Goal: Task Accomplishment & Management: Manage account settings

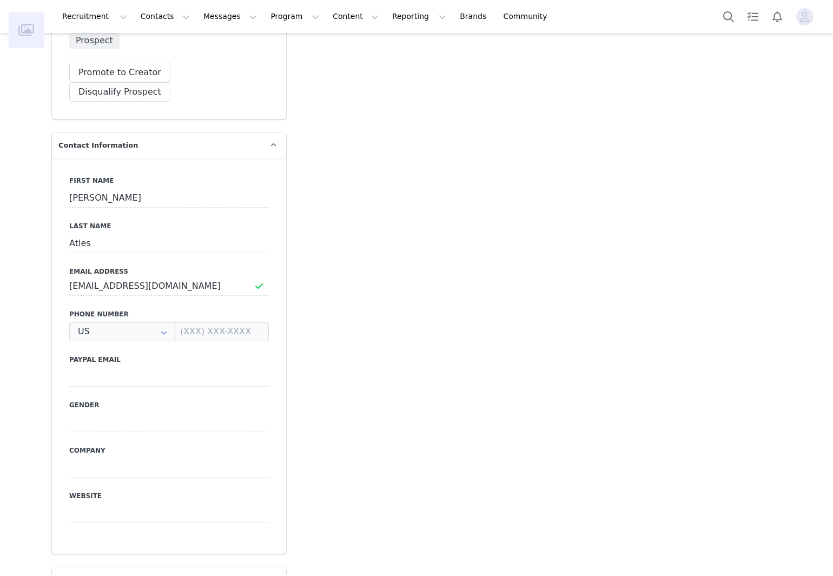
type input "+1 ([GEOGRAPHIC_DATA])"
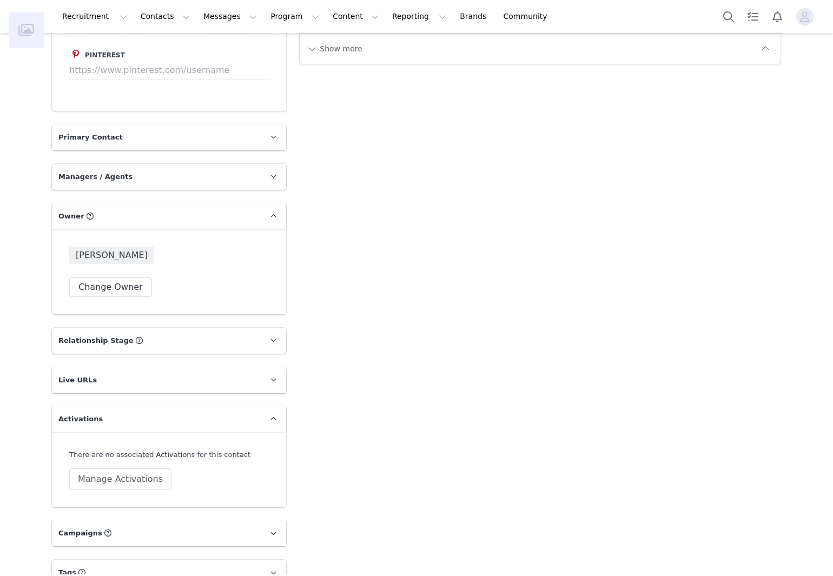
scroll to position [1466, 0]
click at [117, 470] on button "Manage Activations" at bounding box center [120, 481] width 102 height 22
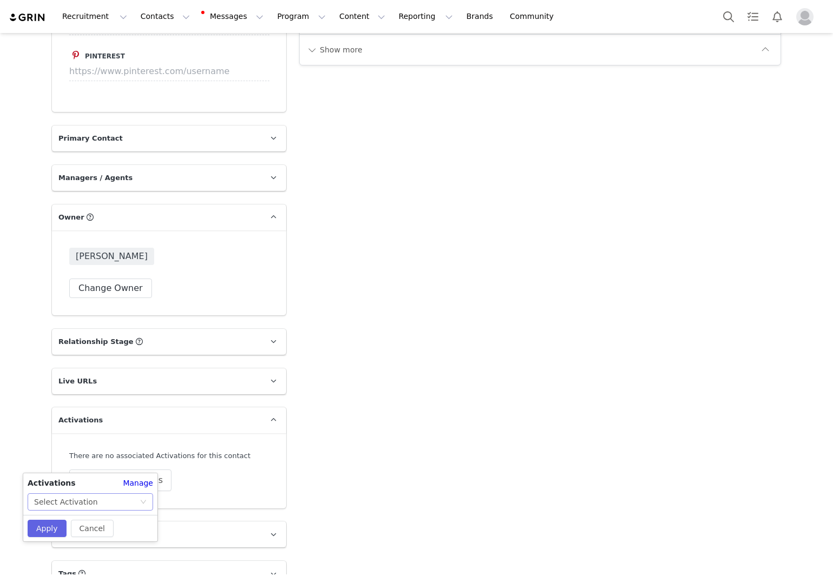
click at [76, 508] on div "Select Activation" at bounding box center [66, 502] width 64 height 16
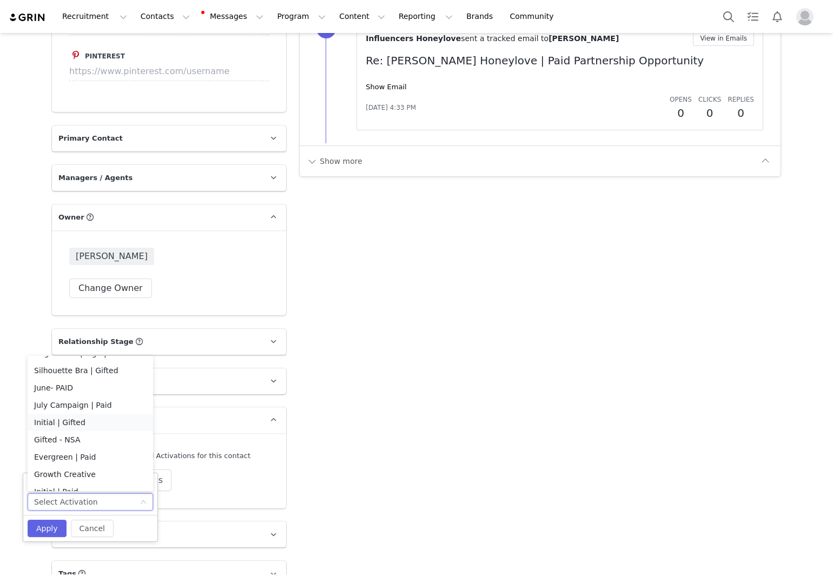
scroll to position [42, 0]
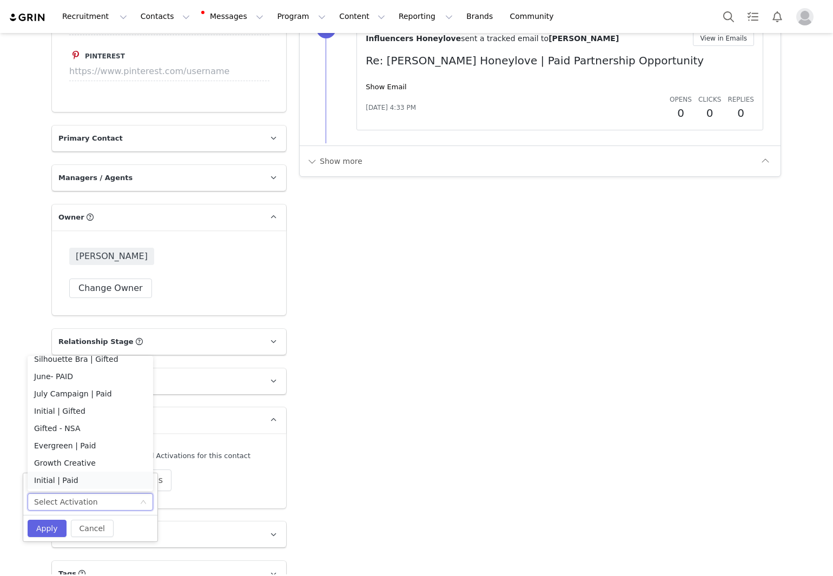
click at [61, 480] on li "Initial | Paid" at bounding box center [91, 480] width 126 height 17
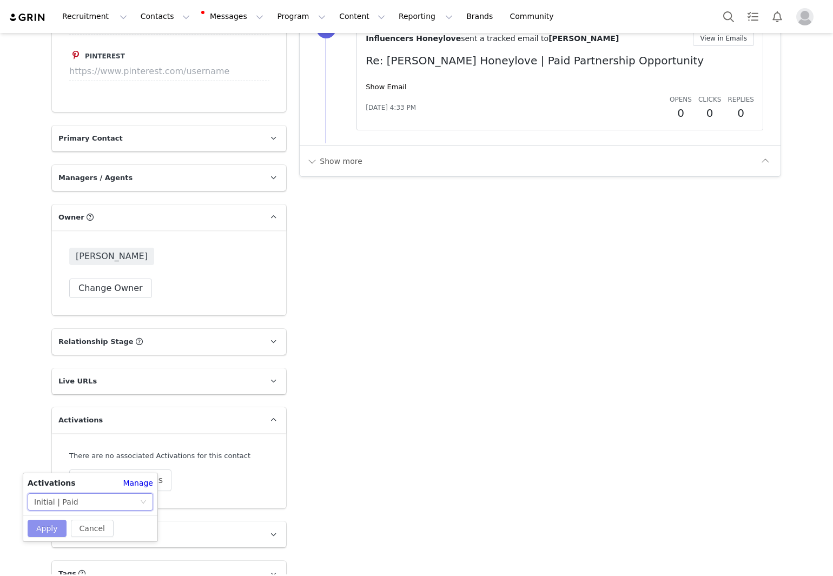
click at [43, 522] on button "Apply" at bounding box center [47, 528] width 39 height 17
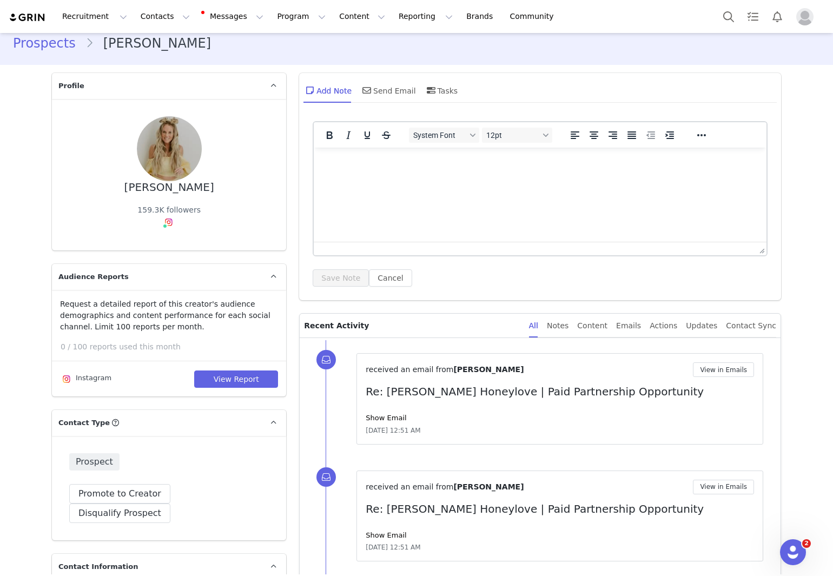
scroll to position [0, 0]
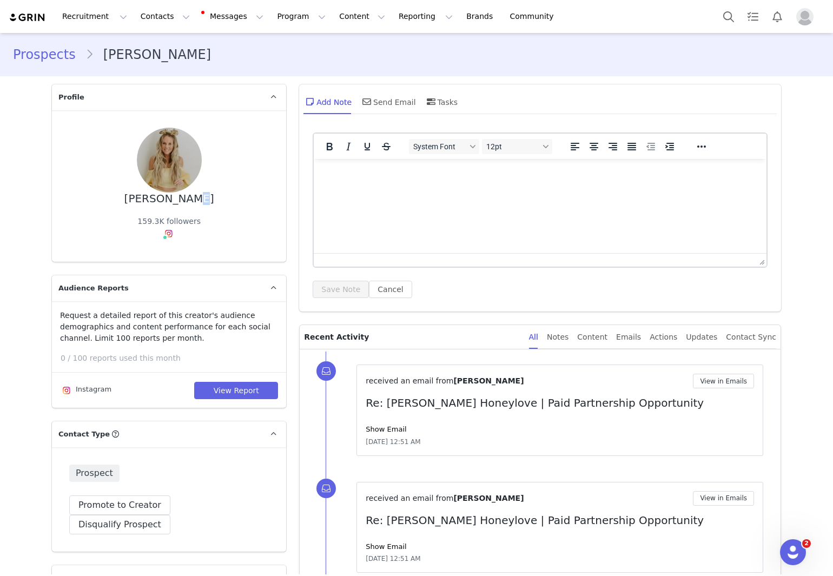
drag, startPoint x: 191, startPoint y: 207, endPoint x: 186, endPoint y: 202, distance: 6.9
click at [187, 203] on div "[PERSON_NAME] 159.3K followers" at bounding box center [169, 186] width 200 height 117
drag, startPoint x: 140, startPoint y: 197, endPoint x: 196, endPoint y: 199, distance: 56.3
click at [196, 199] on div "[PERSON_NAME] 159.3K followers" at bounding box center [169, 186] width 200 height 117
copy div "[PERSON_NAME]"
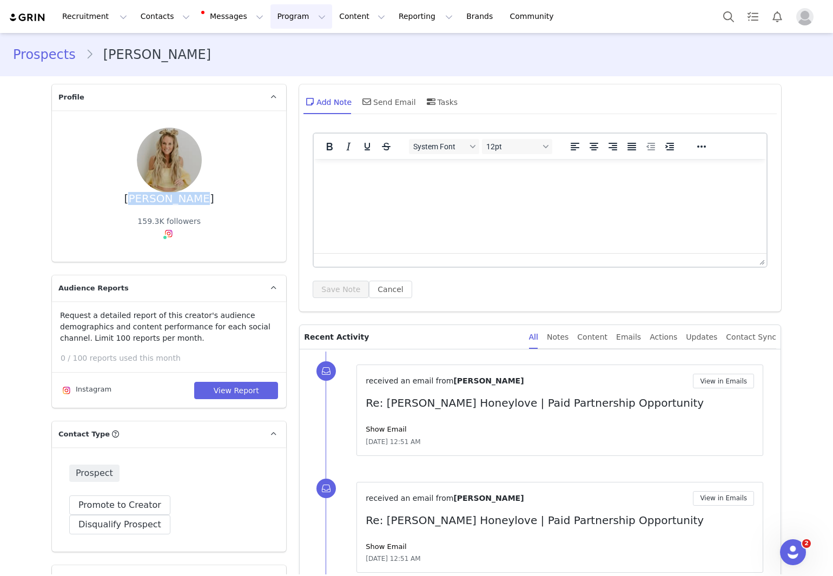
click at [280, 20] on button "Program Program" at bounding box center [302, 16] width 62 height 24
click at [281, 51] on p "Activations" at bounding box center [274, 47] width 42 height 11
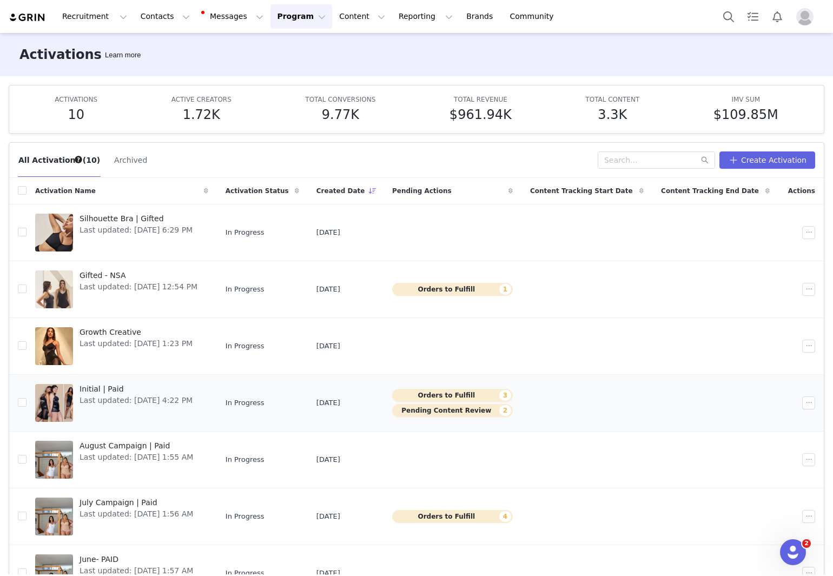
click at [119, 391] on span "Initial | Paid" at bounding box center [136, 389] width 113 height 11
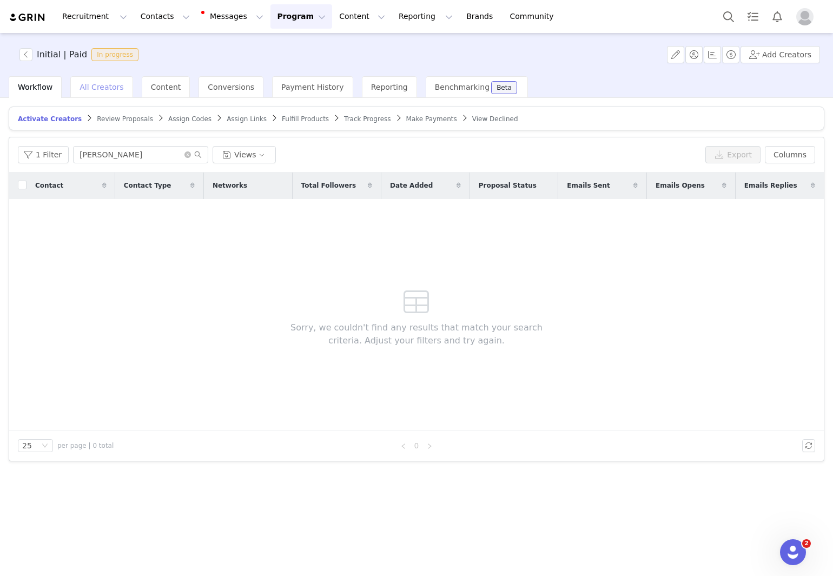
click at [113, 88] on span "All Creators" at bounding box center [102, 87] width 44 height 9
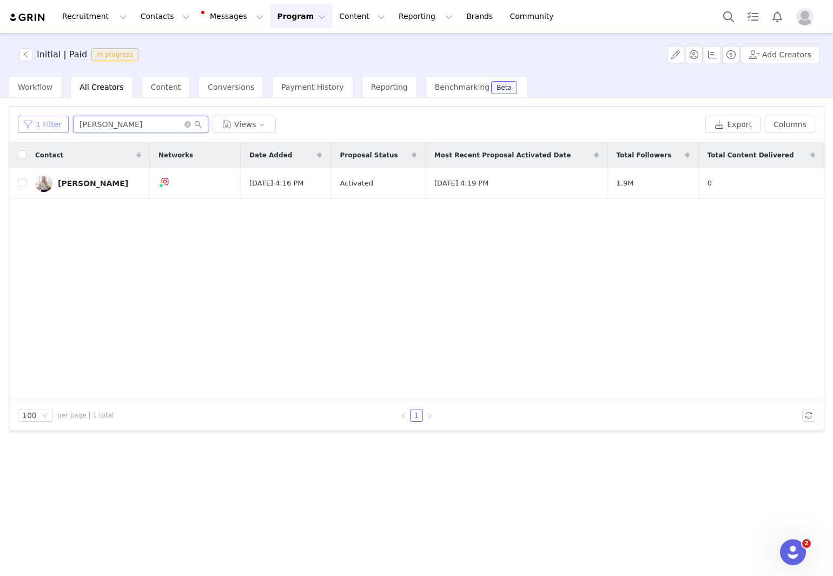
drag, startPoint x: 144, startPoint y: 127, endPoint x: 21, endPoint y: 124, distance: 123.4
click at [21, 124] on div "1 Filter [PERSON_NAME] Views" at bounding box center [360, 124] width 684 height 17
paste input "[PERSON_NAME]"
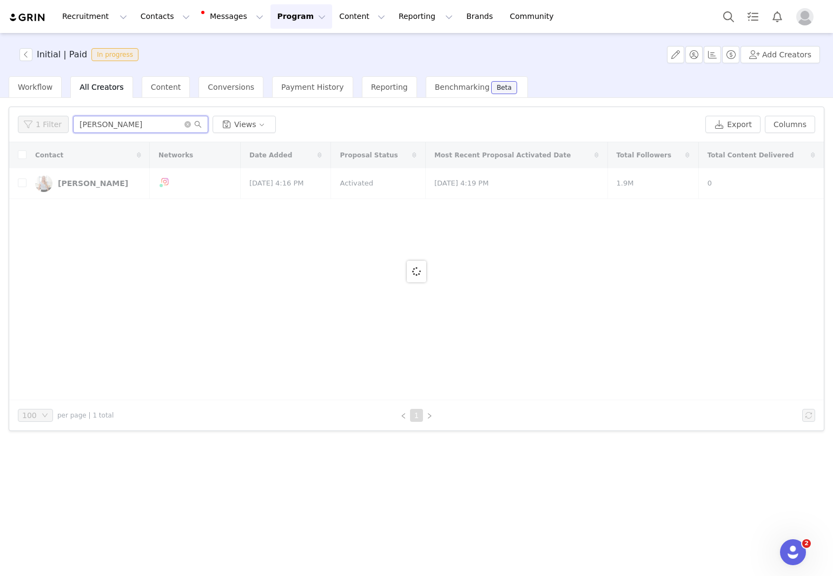
type input "[PERSON_NAME]"
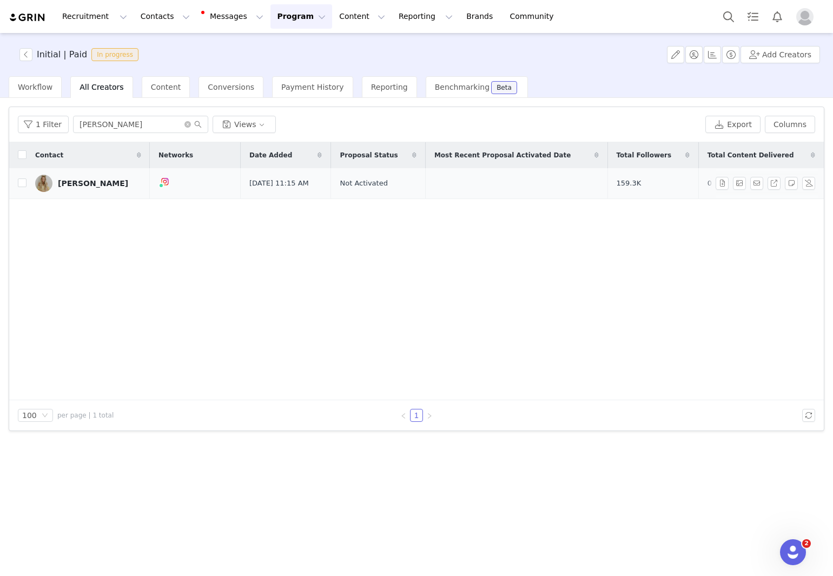
click at [84, 185] on div "[PERSON_NAME]" at bounding box center [93, 183] width 70 height 9
click at [82, 183] on div "[PERSON_NAME]" at bounding box center [93, 183] width 70 height 9
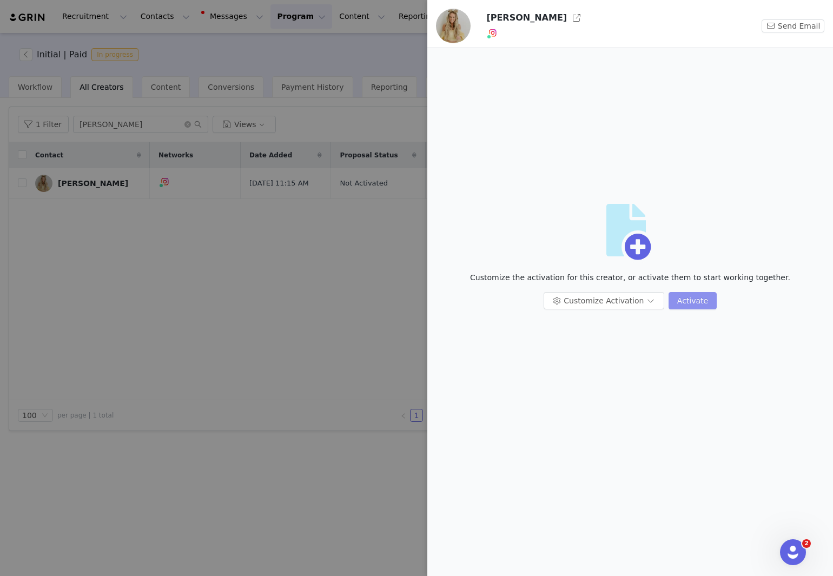
click at [673, 300] on button "Activate" at bounding box center [693, 300] width 48 height 17
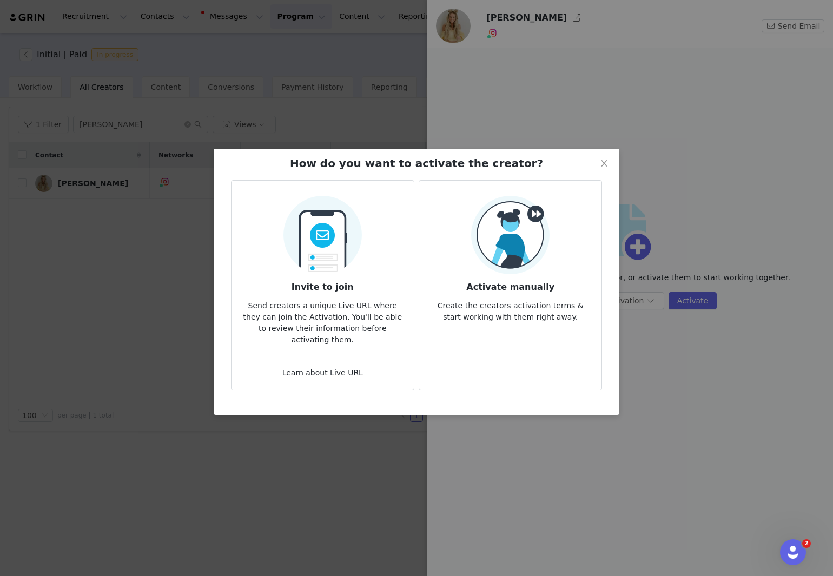
click at [530, 333] on article "Activate manually Create the creators activation terms & start working with the…" at bounding box center [510, 285] width 183 height 211
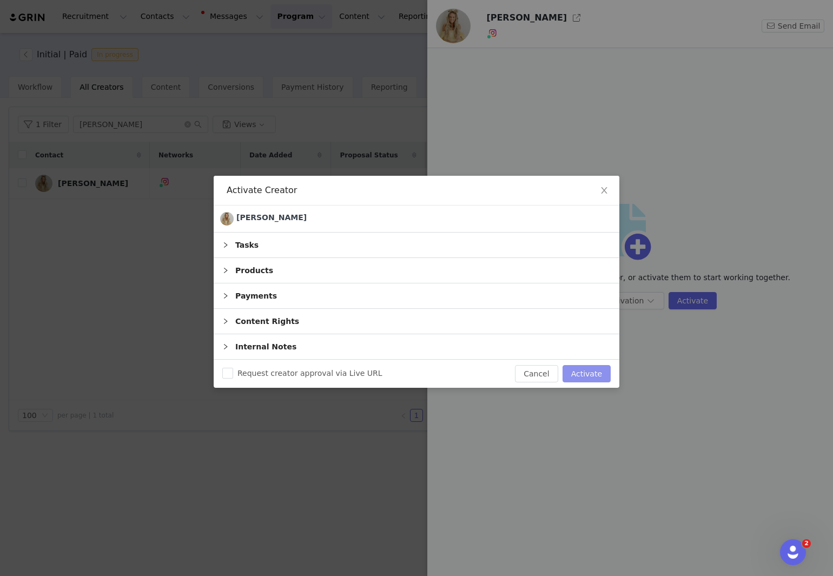
click at [596, 379] on button "Activate" at bounding box center [587, 373] width 48 height 17
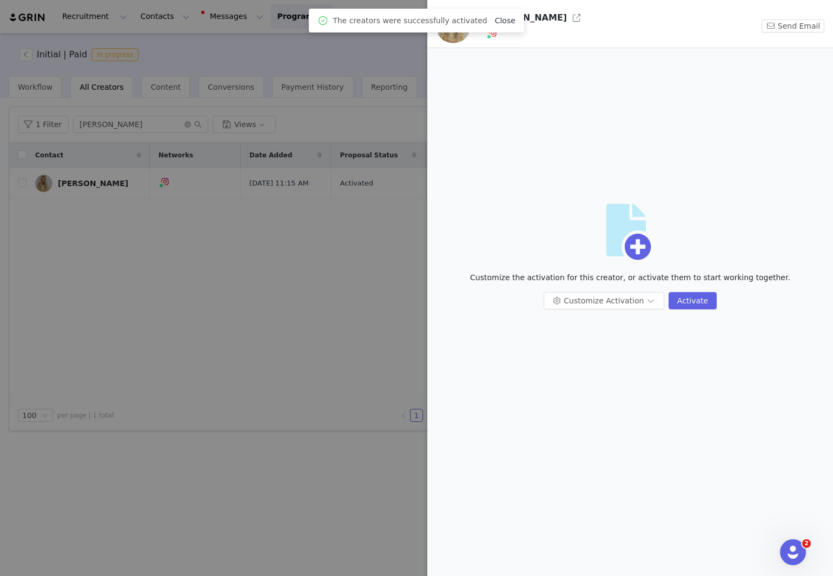
click at [499, 22] on link "Close" at bounding box center [505, 20] width 21 height 9
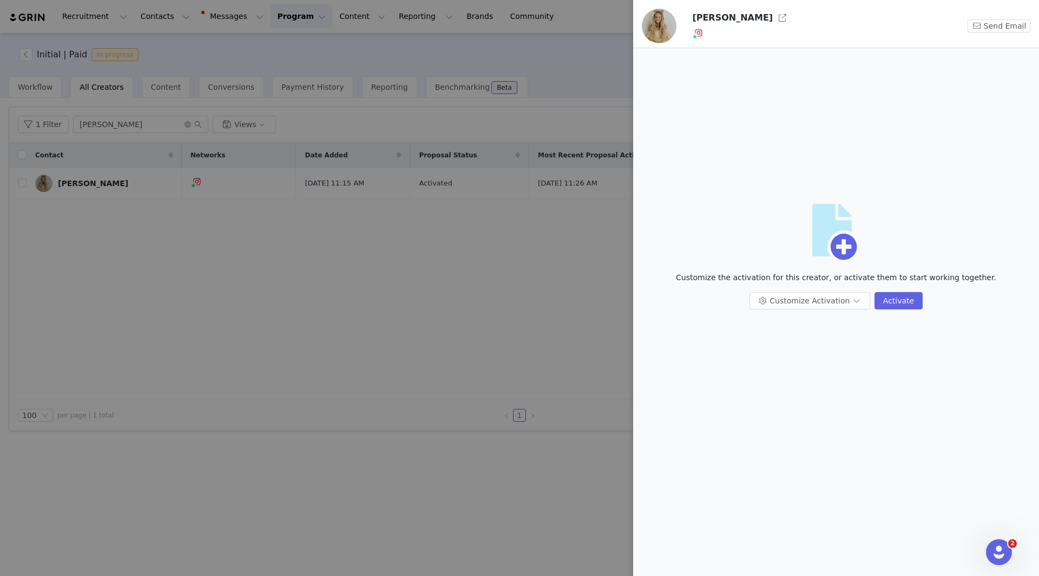
click at [128, 242] on div at bounding box center [519, 288] width 1039 height 576
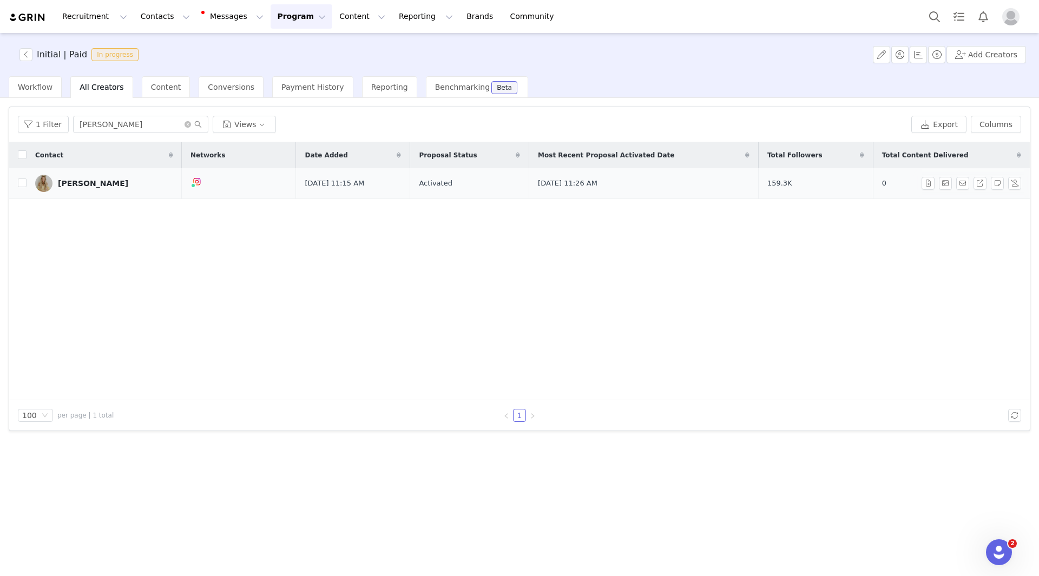
click at [82, 180] on div "[PERSON_NAME]" at bounding box center [93, 183] width 70 height 9
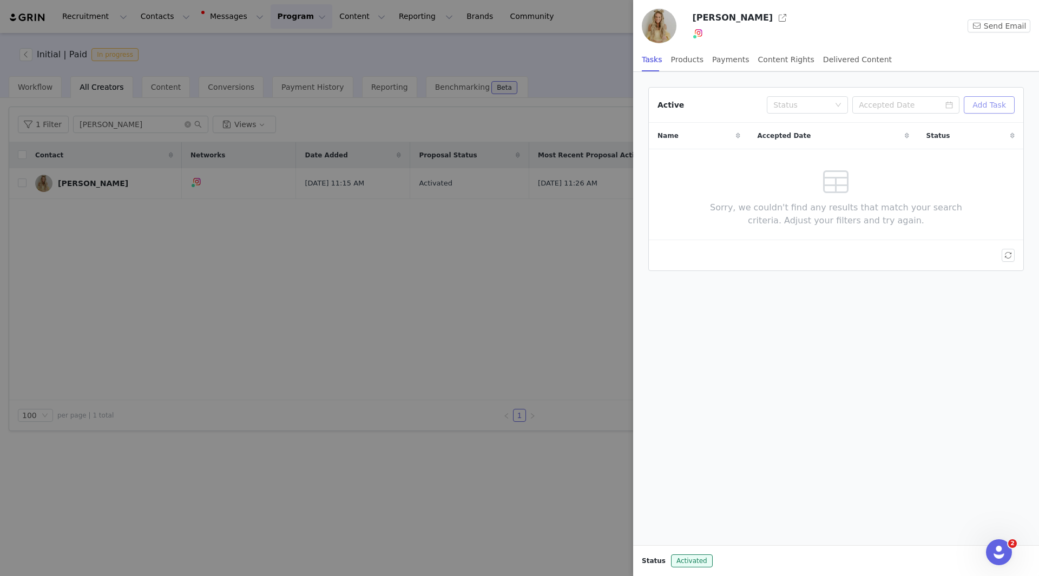
click at [833, 103] on button "Add Task" at bounding box center [989, 104] width 51 height 17
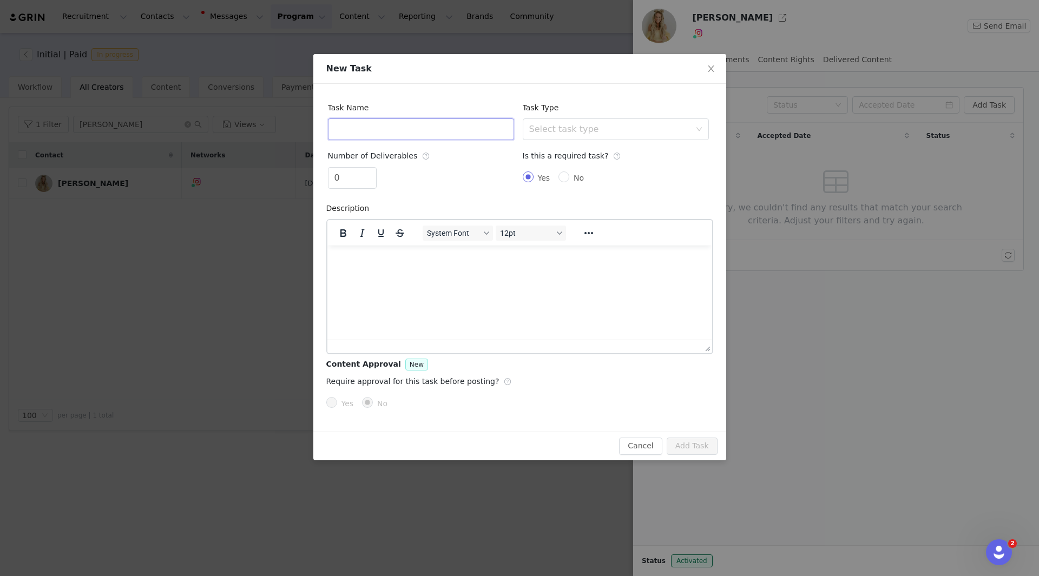
click at [354, 132] on input "text" at bounding box center [421, 130] width 186 height 22
type input "IG Reel"
click at [654, 130] on div "Select task type" at bounding box center [609, 129] width 161 height 11
click at [615, 168] on li "Instagram Reel" at bounding box center [616, 170] width 186 height 17
type input "1"
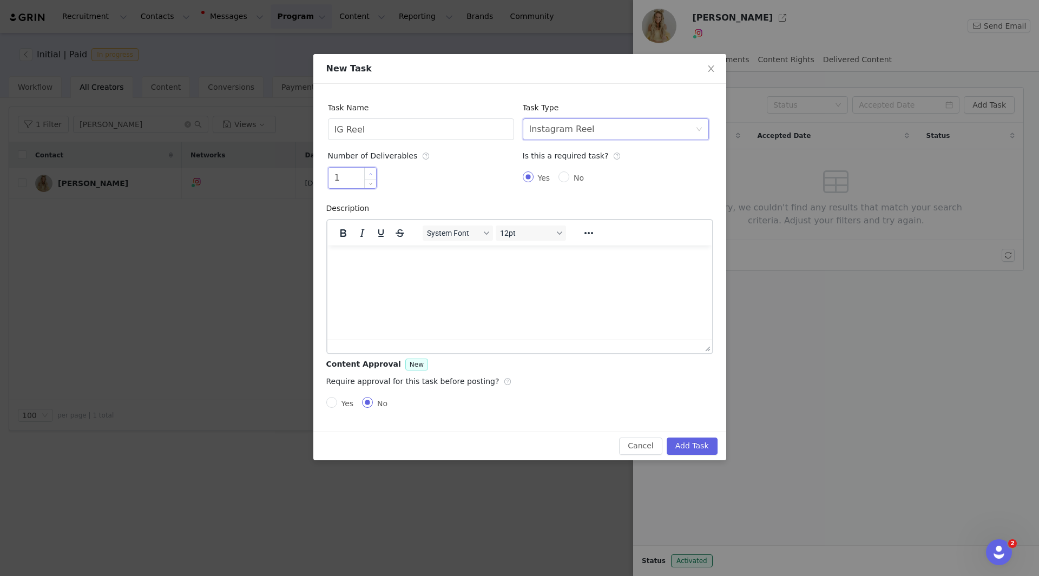
click at [371, 174] on icon "icon: up" at bounding box center [371, 174] width 4 height 4
click at [378, 266] on html at bounding box center [519, 259] width 385 height 29
click at [346, 406] on span "Yes" at bounding box center [347, 403] width 21 height 9
click at [337, 406] on input "Yes" at bounding box center [331, 402] width 11 height 11
radio input "true"
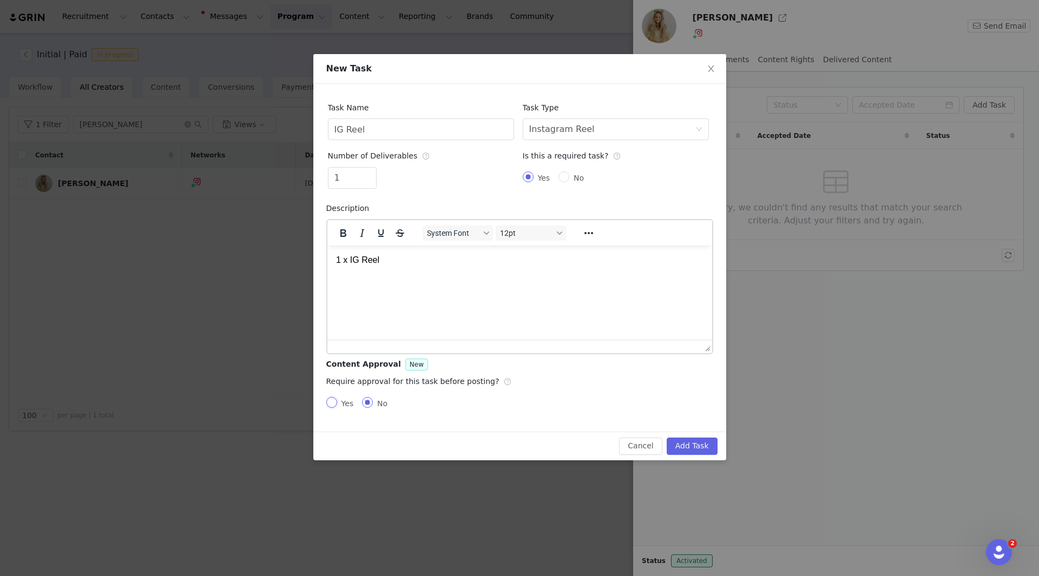
radio input "false"
click at [686, 443] on button "Add Task" at bounding box center [692, 446] width 51 height 17
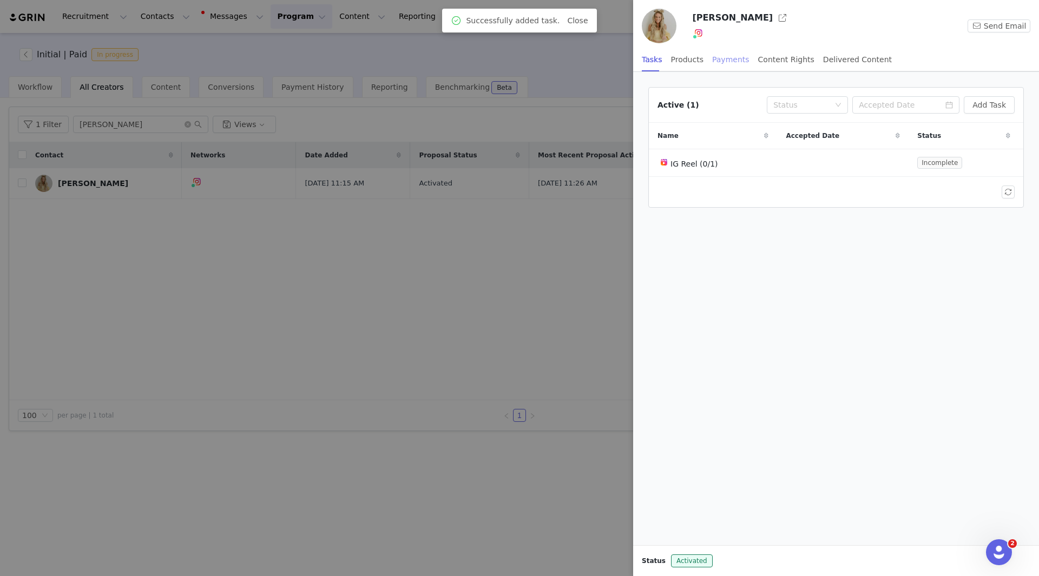
click at [718, 65] on div "Payments" at bounding box center [730, 60] width 37 height 24
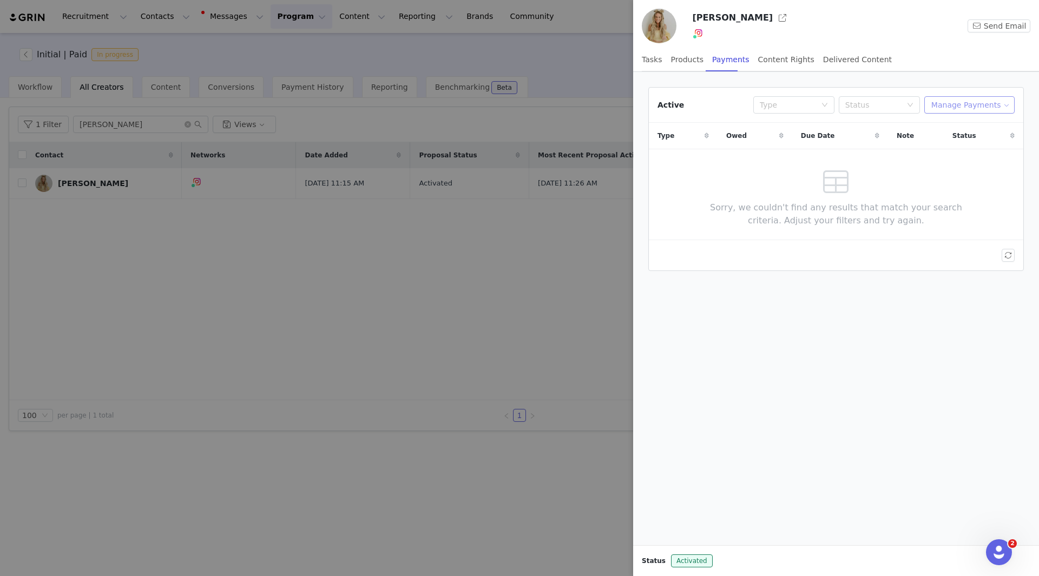
click at [833, 98] on button "Manage Payments" at bounding box center [969, 104] width 90 height 17
click at [833, 141] on span "Add Payable" at bounding box center [975, 144] width 47 height 12
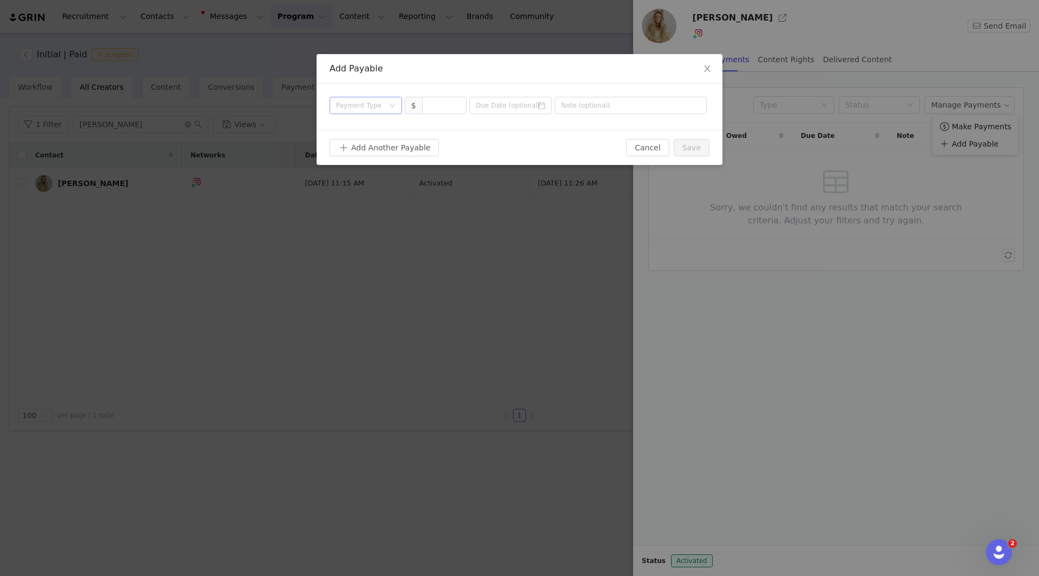
click at [370, 103] on div "Payment Type" at bounding box center [360, 105] width 48 height 11
click at [363, 163] on li "Deliverable" at bounding box center [366, 161] width 73 height 17
click at [451, 107] on input at bounding box center [445, 105] width 44 height 16
type input "2,000"
click at [601, 108] on input "text" at bounding box center [631, 105] width 152 height 17
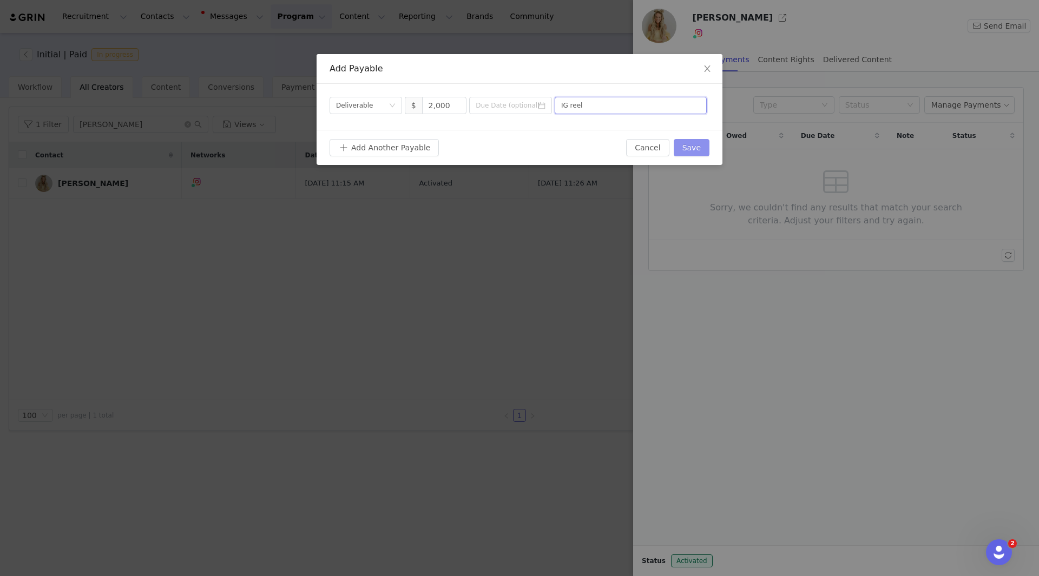
type input "IG reel"
click at [698, 153] on button "Save" at bounding box center [692, 147] width 36 height 17
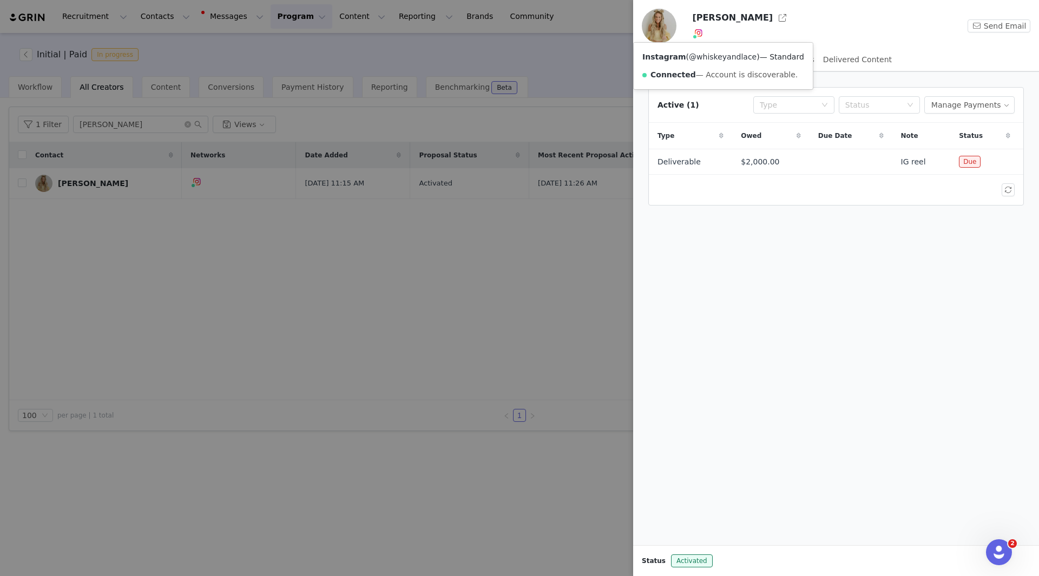
click at [706, 60] on link "@whiskeyandlace" at bounding box center [723, 56] width 68 height 9
click at [774, 21] on button "button" at bounding box center [782, 17] width 17 height 17
click at [479, 258] on div at bounding box center [519, 288] width 1039 height 576
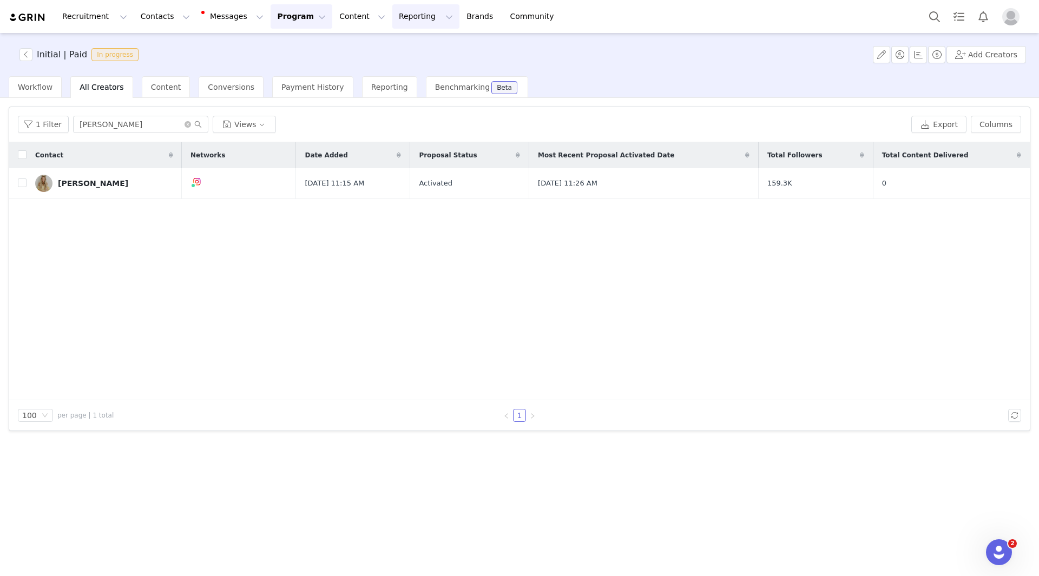
click at [394, 19] on button "Reporting Reporting" at bounding box center [425, 16] width 67 height 24
click at [397, 47] on p "Dashboard" at bounding box center [381, 47] width 41 height 11
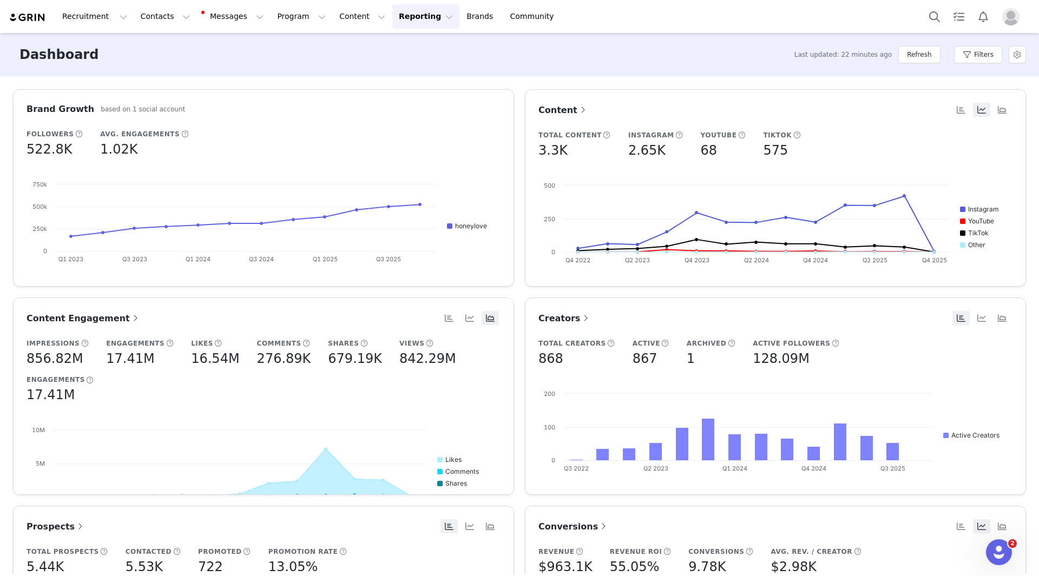
click at [400, 18] on button "Reporting Reporting" at bounding box center [425, 16] width 67 height 24
click at [396, 66] on p "Report Builder" at bounding box center [388, 67] width 54 height 11
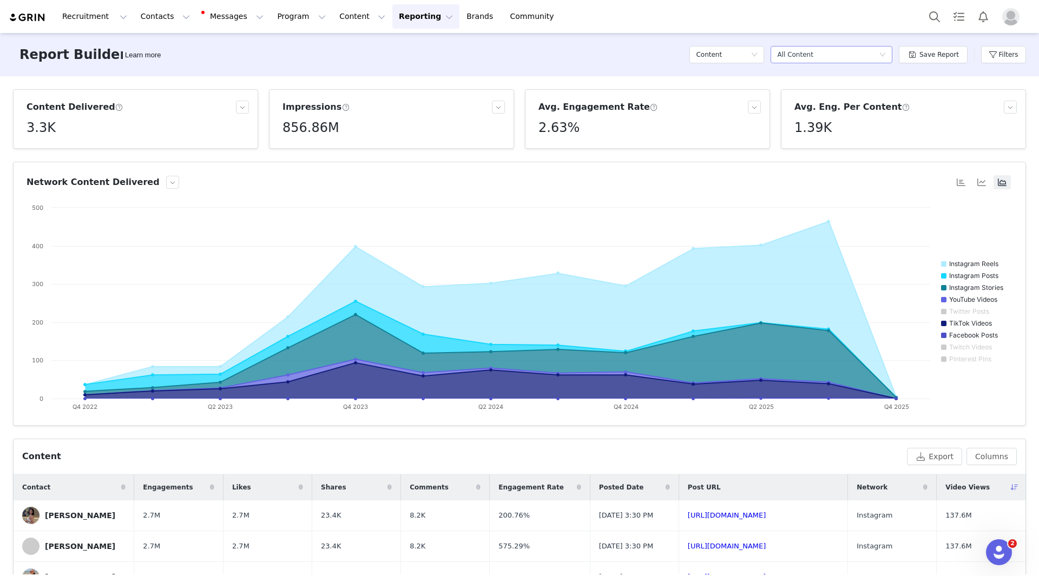
click at [833, 55] on div "Select a report All Content" at bounding box center [828, 55] width 102 height 16
click at [833, 123] on h5 "Content Posted This Year" at bounding box center [839, 128] width 104 height 12
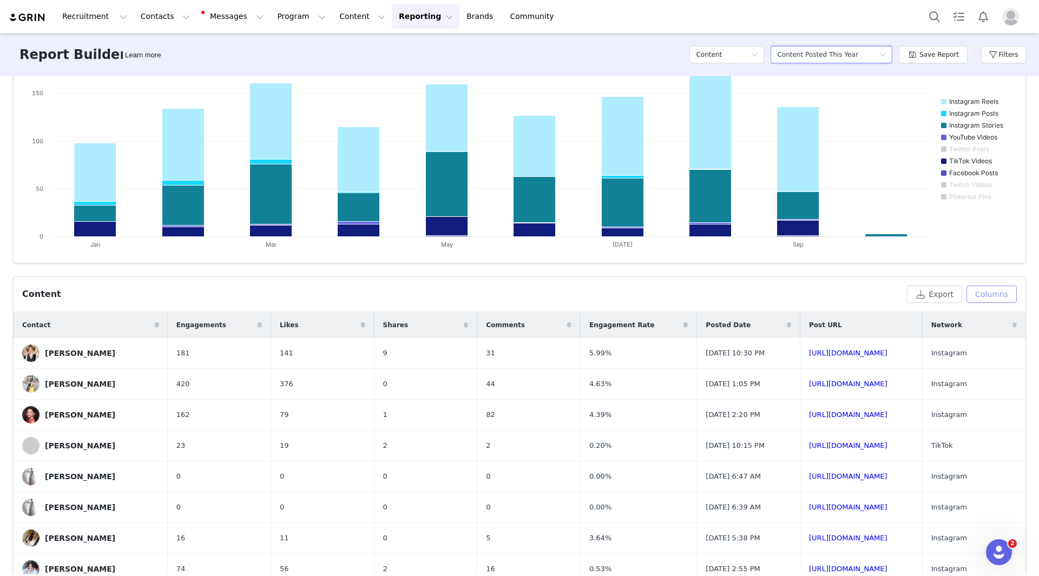
click at [833, 298] on button "Columns" at bounding box center [992, 294] width 50 height 17
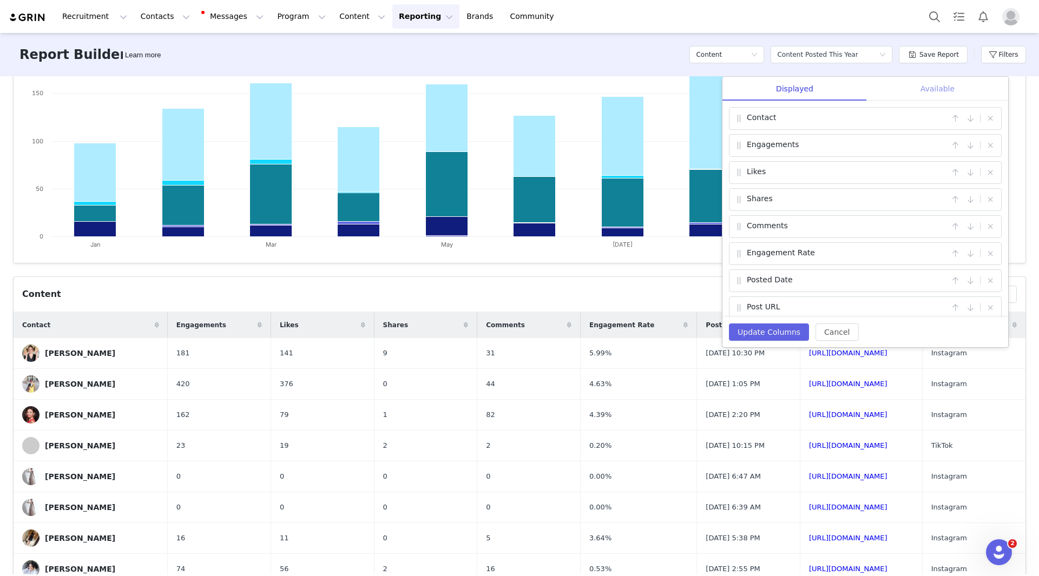
click at [833, 89] on div "Available" at bounding box center [937, 89] width 141 height 24
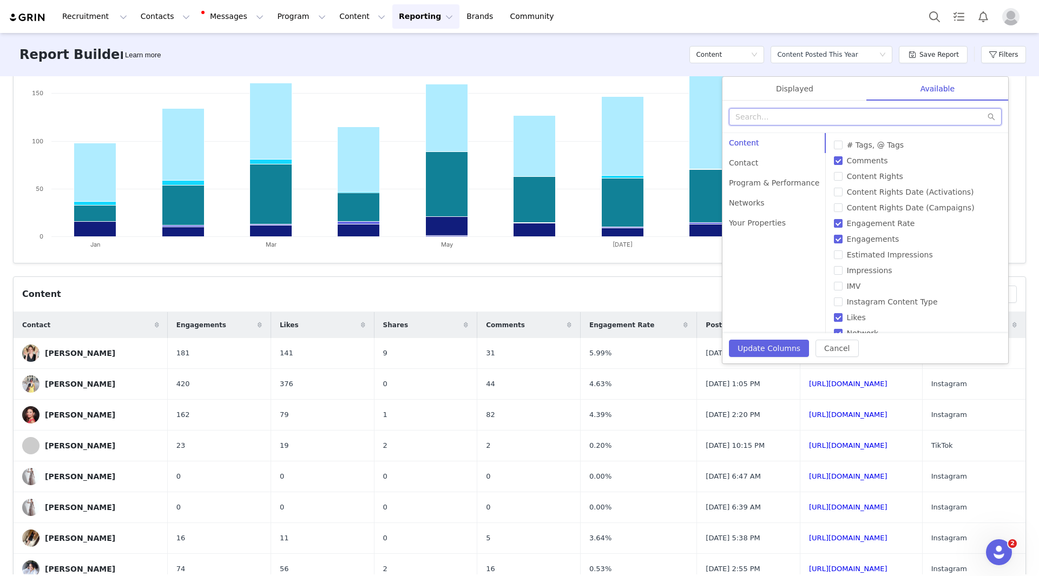
click at [833, 111] on input "text" at bounding box center [865, 116] width 273 height 17
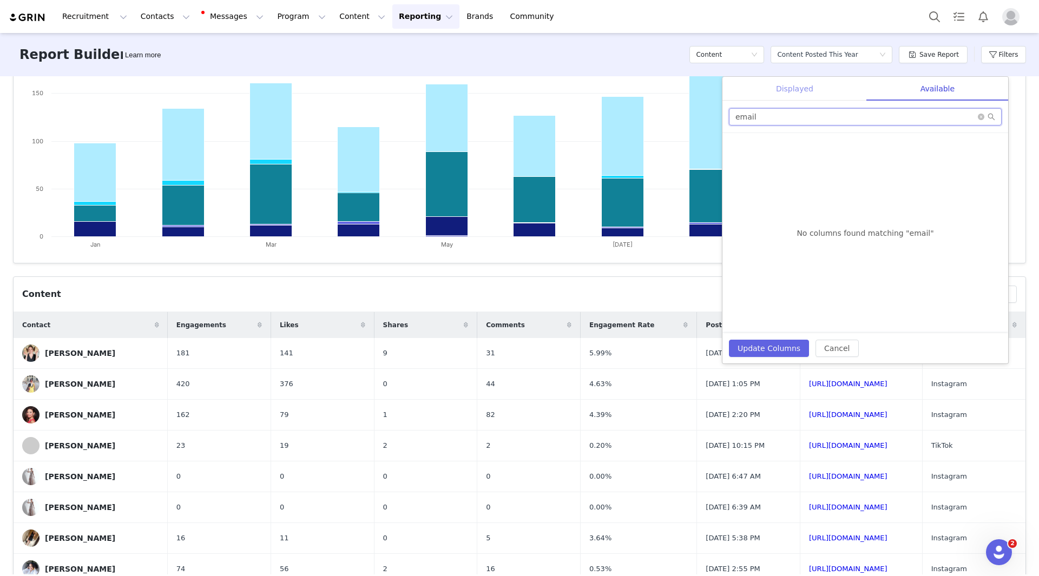
type input "email"
click at [812, 88] on div "Displayed" at bounding box center [794, 89] width 144 height 24
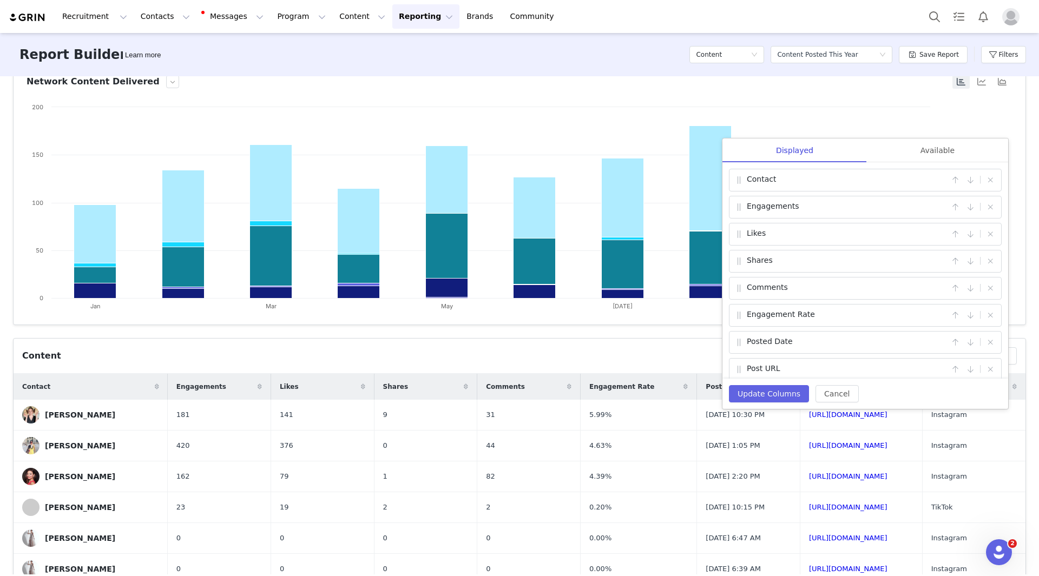
scroll to position [162, 0]
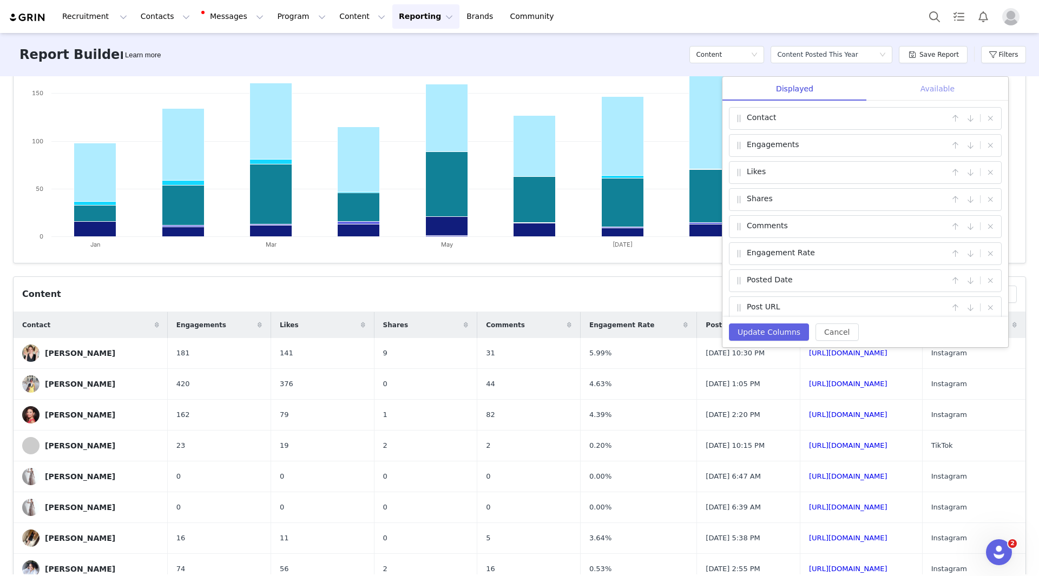
click at [833, 92] on div "Available" at bounding box center [937, 89] width 141 height 24
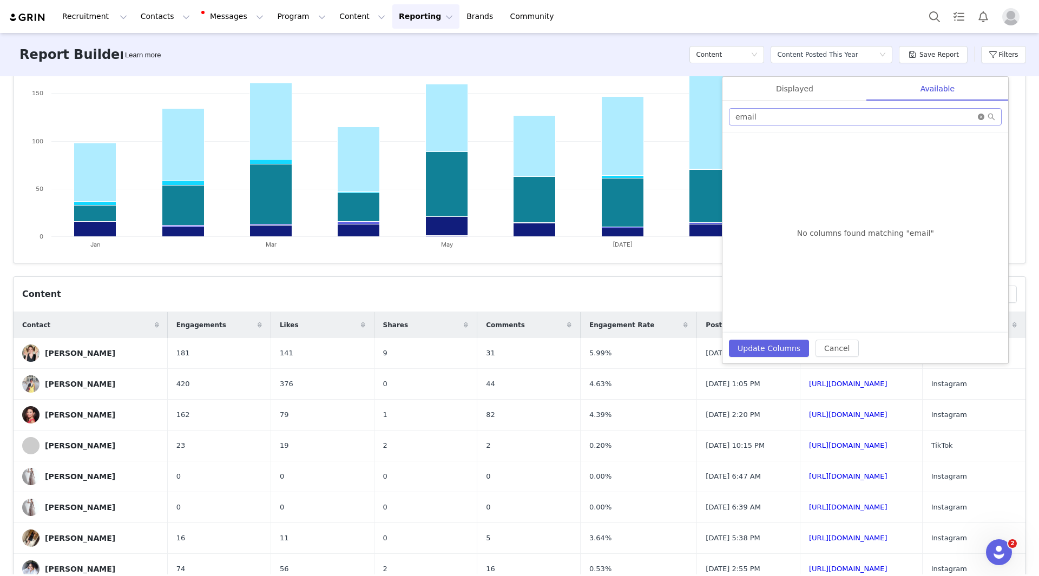
click at [833, 117] on icon "icon: close-circle" at bounding box center [981, 117] width 6 height 6
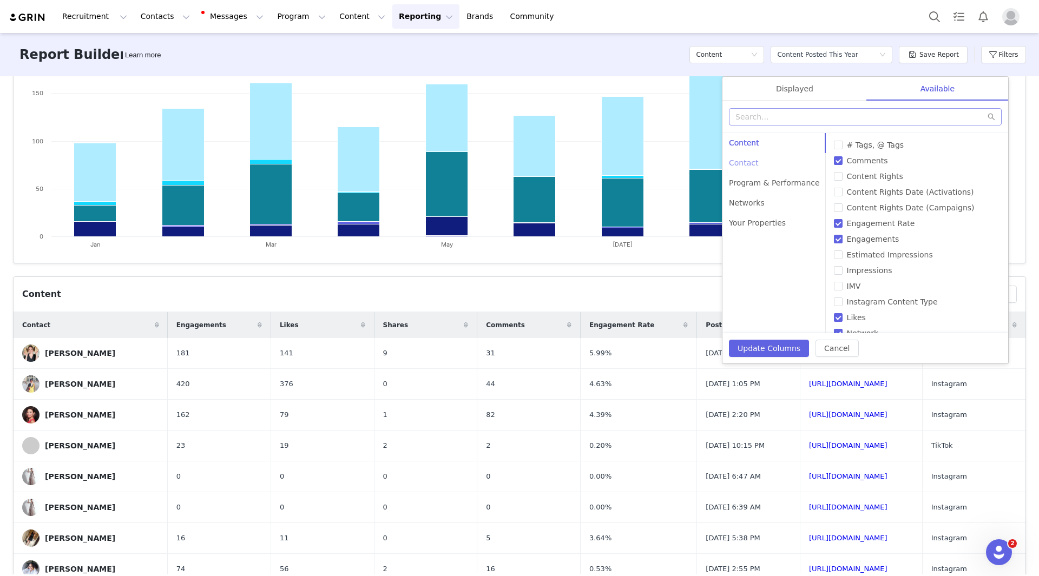
click at [757, 167] on div "Contact" at bounding box center [774, 163] width 104 height 20
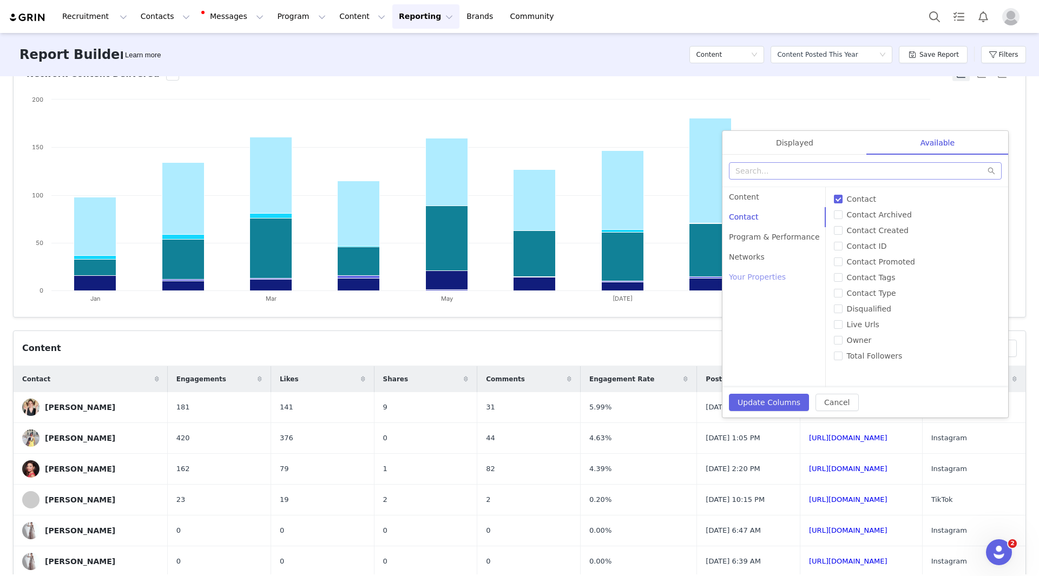
click at [763, 275] on div "Your Properties" at bounding box center [774, 277] width 104 height 20
click at [754, 263] on div "Networks" at bounding box center [774, 257] width 104 height 20
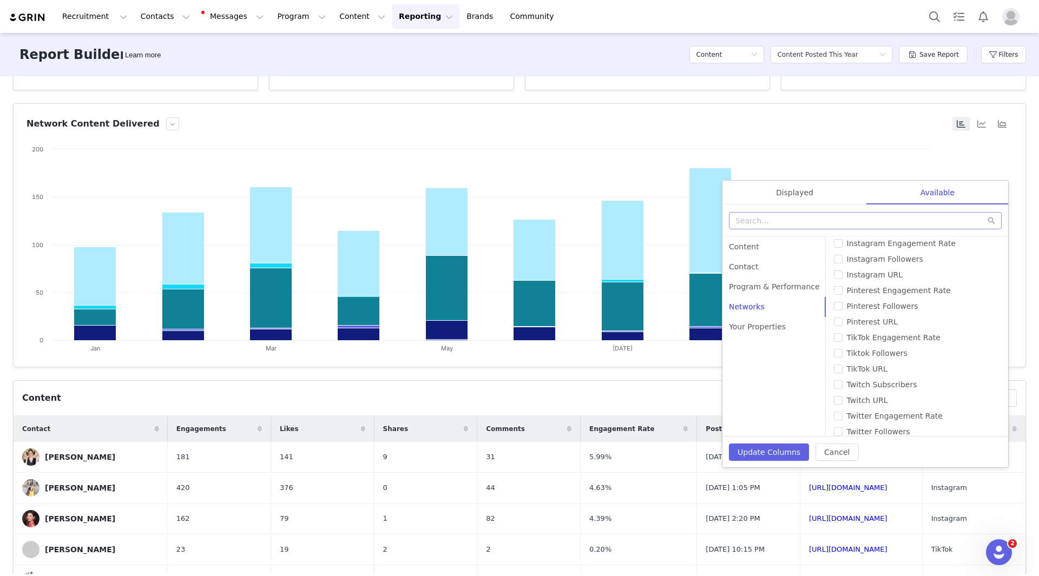
scroll to position [54, 0]
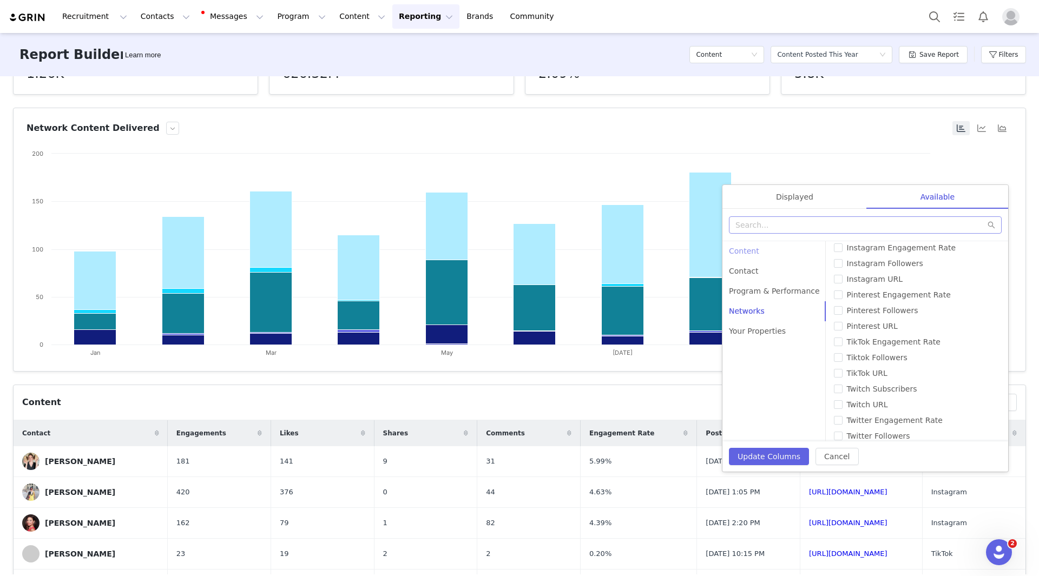
click at [751, 257] on div "Content" at bounding box center [774, 251] width 104 height 20
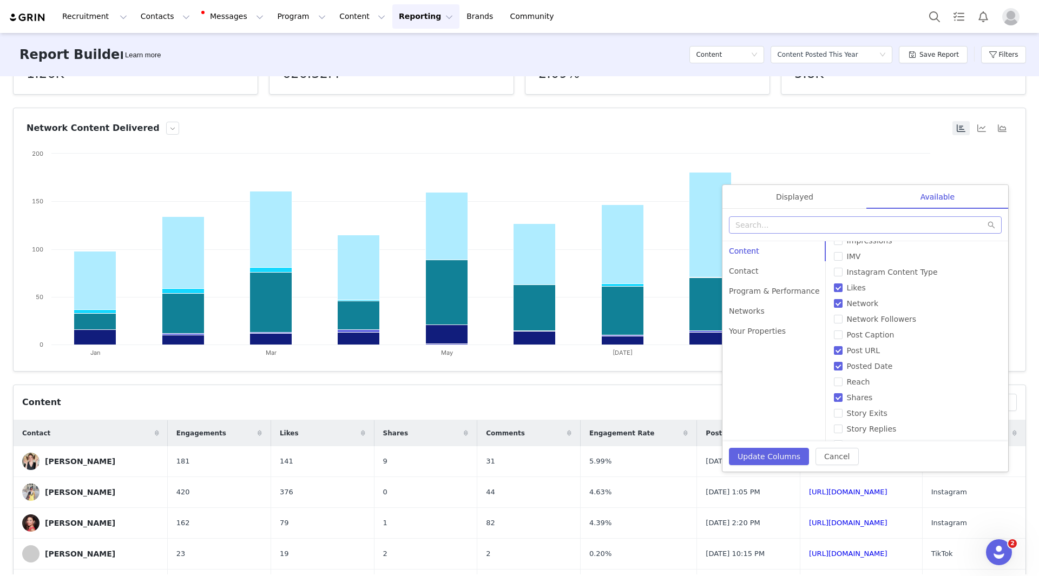
scroll to position [0, 0]
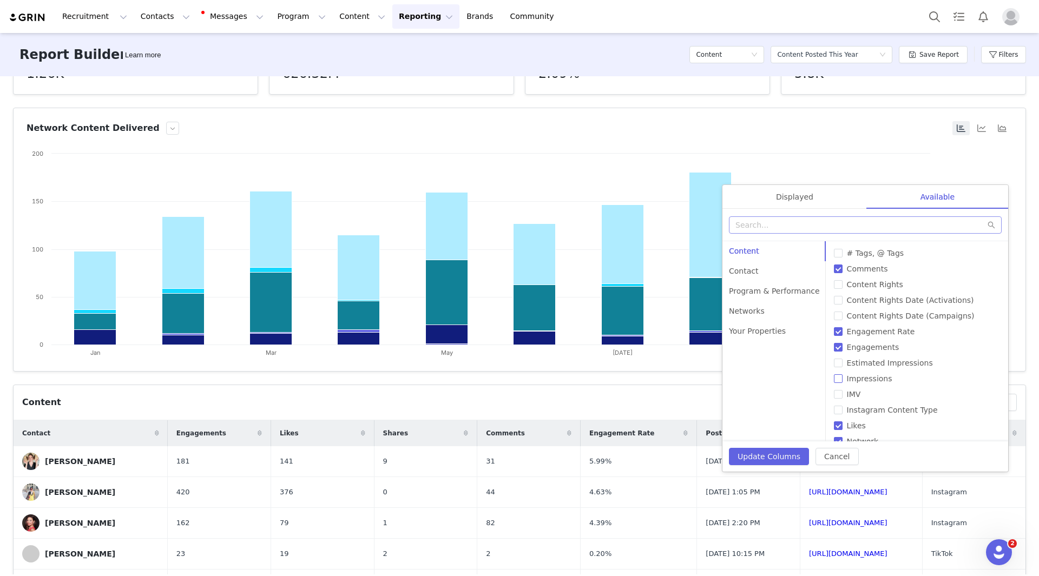
click at [833, 380] on input "Impressions" at bounding box center [838, 378] width 9 height 9
checkbox input "true"
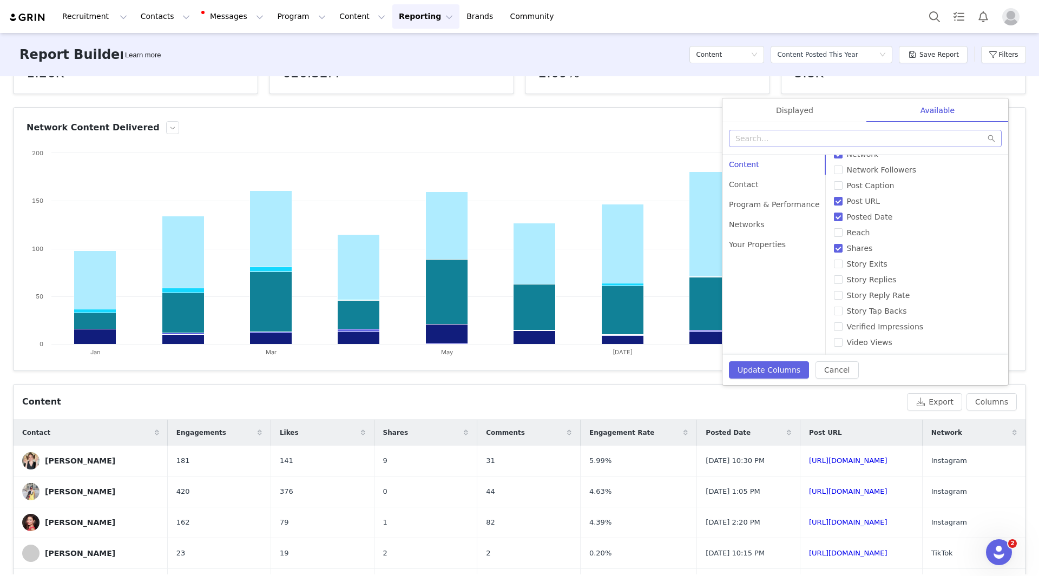
scroll to position [54, 0]
click at [740, 186] on div "Contact" at bounding box center [774, 185] width 104 height 20
click at [833, 309] on input "Owner" at bounding box center [838, 308] width 9 height 9
checkbox input "true"
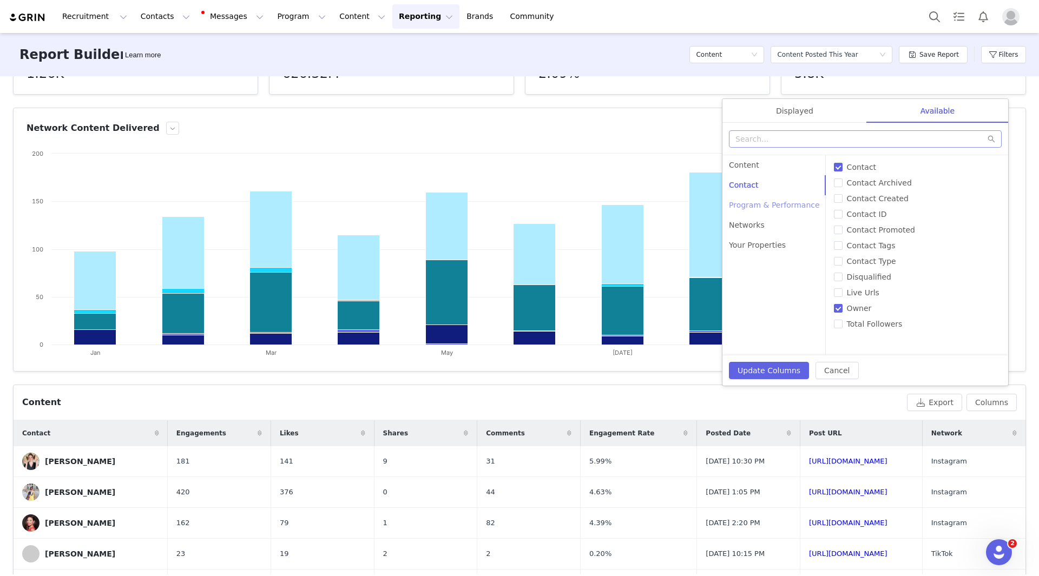
click at [761, 203] on div "Program & Performance" at bounding box center [774, 205] width 104 height 20
click at [752, 217] on div "Networks" at bounding box center [774, 225] width 104 height 20
click at [806, 108] on div "Displayed" at bounding box center [794, 111] width 144 height 24
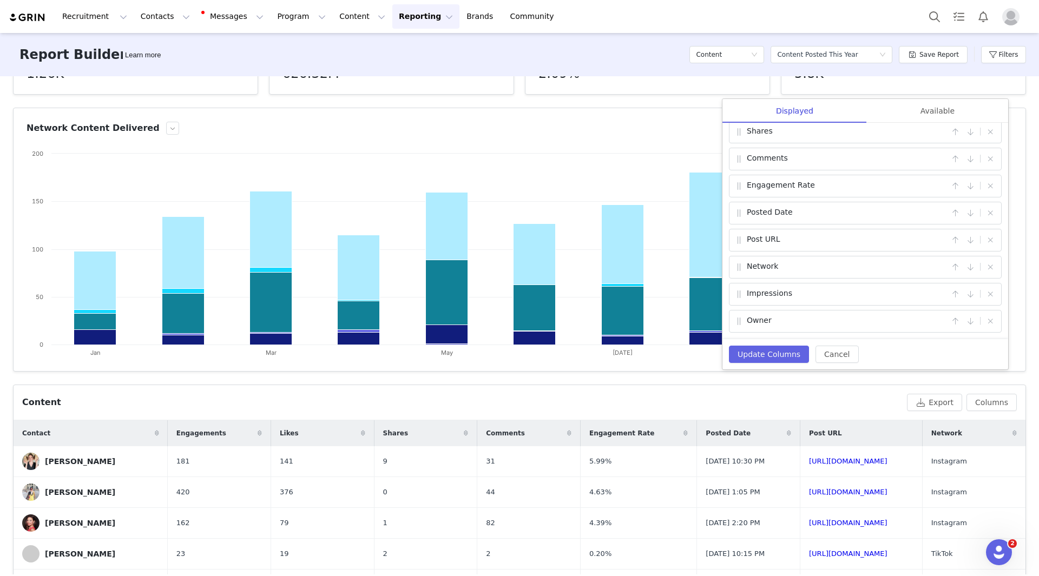
scroll to position [108, 0]
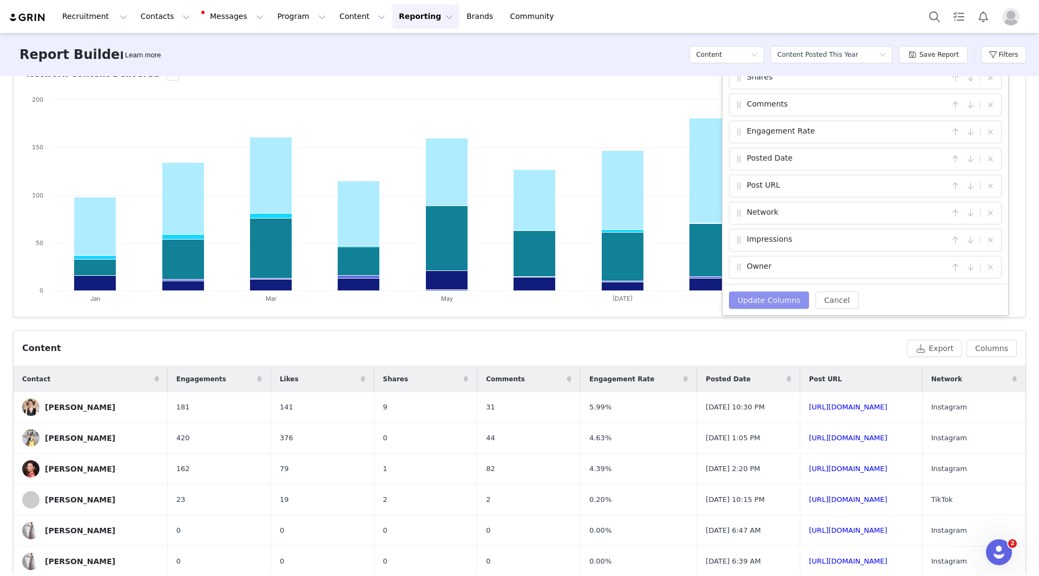
click at [774, 307] on button "Update Columns" at bounding box center [769, 300] width 80 height 17
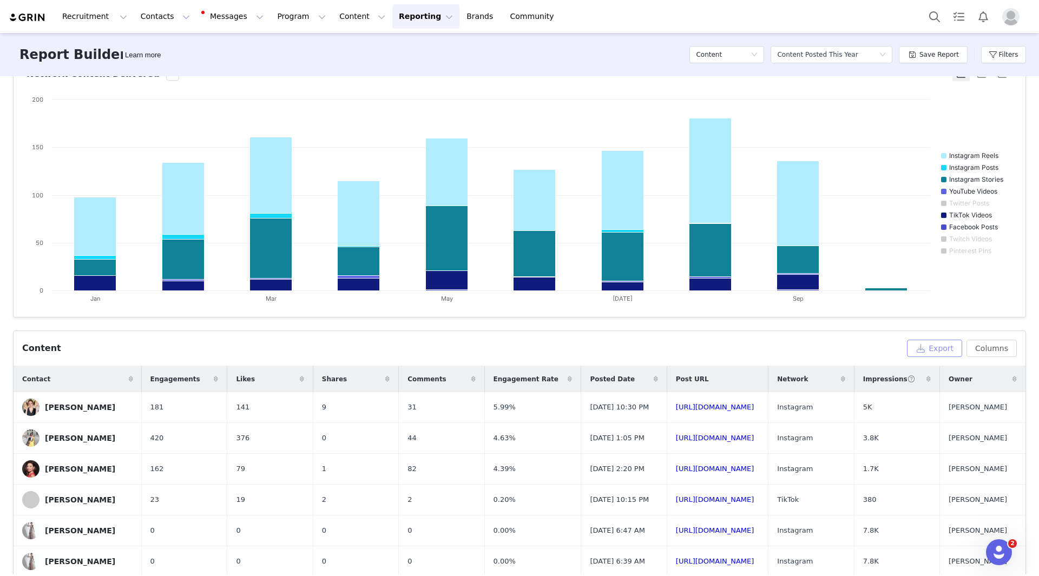
click at [833, 355] on button "Export" at bounding box center [934, 348] width 55 height 17
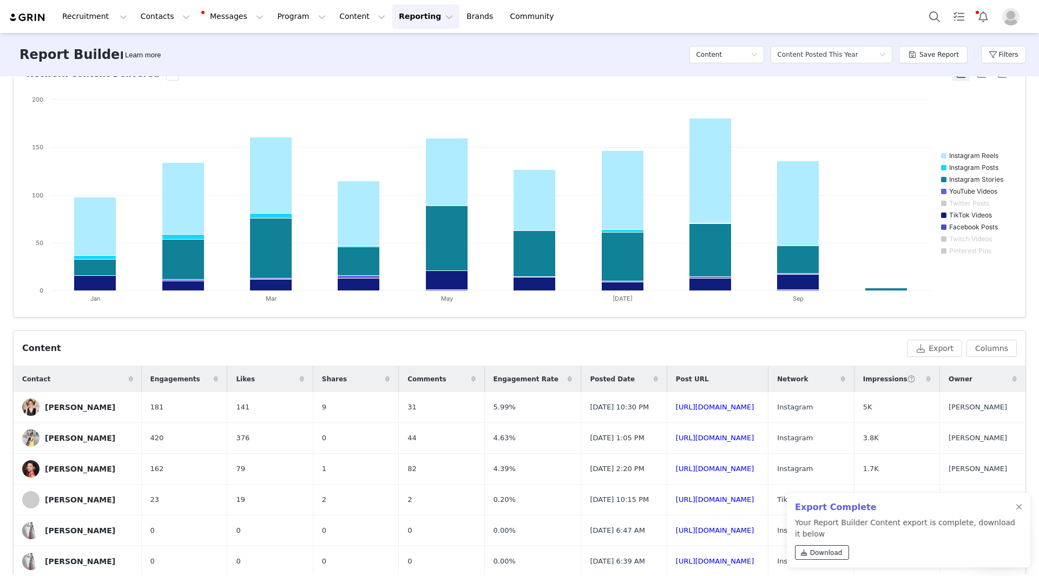
click at [824, 555] on span "Download" at bounding box center [826, 553] width 32 height 10
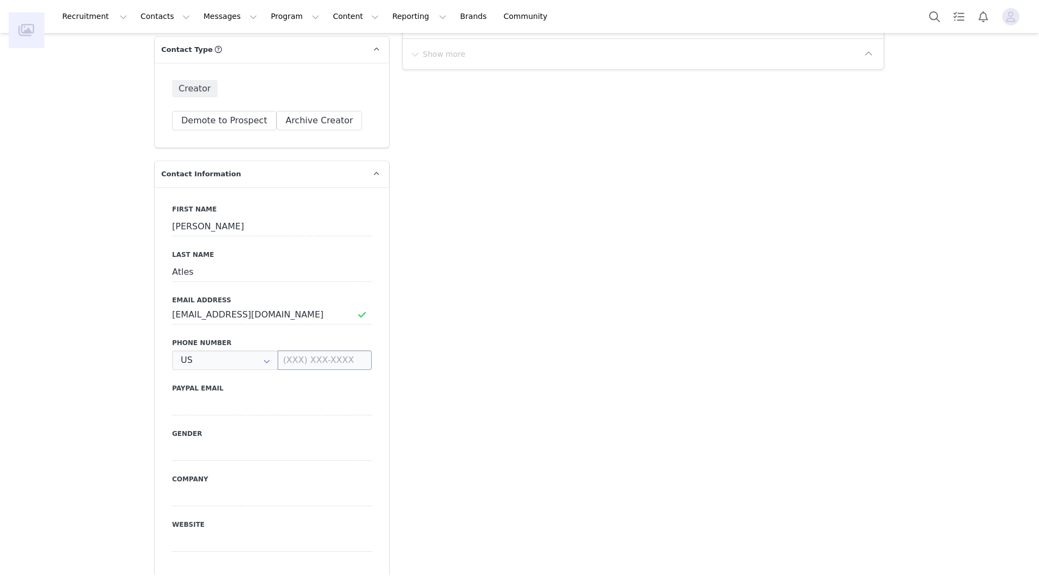
scroll to position [541, 0]
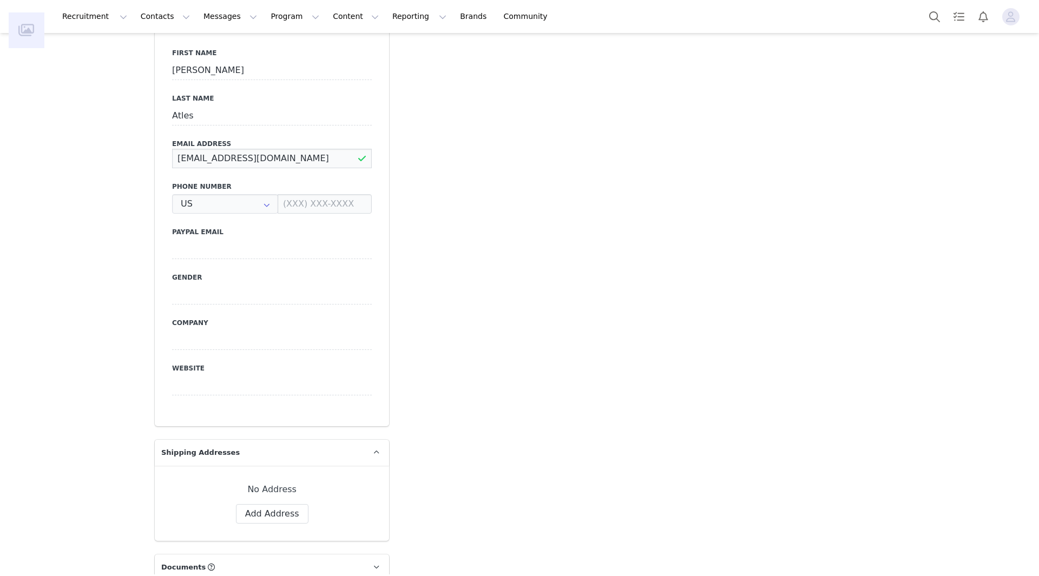
drag, startPoint x: 288, startPoint y: 159, endPoint x: 161, endPoint y: 154, distance: 127.8
click at [161, 154] on div "First Name Erika Last Name Atles Email Address erikaaltes@thedigitaldept.com Ph…" at bounding box center [272, 229] width 234 height 396
type input "+1 ([GEOGRAPHIC_DATA])"
